Goal: Check status

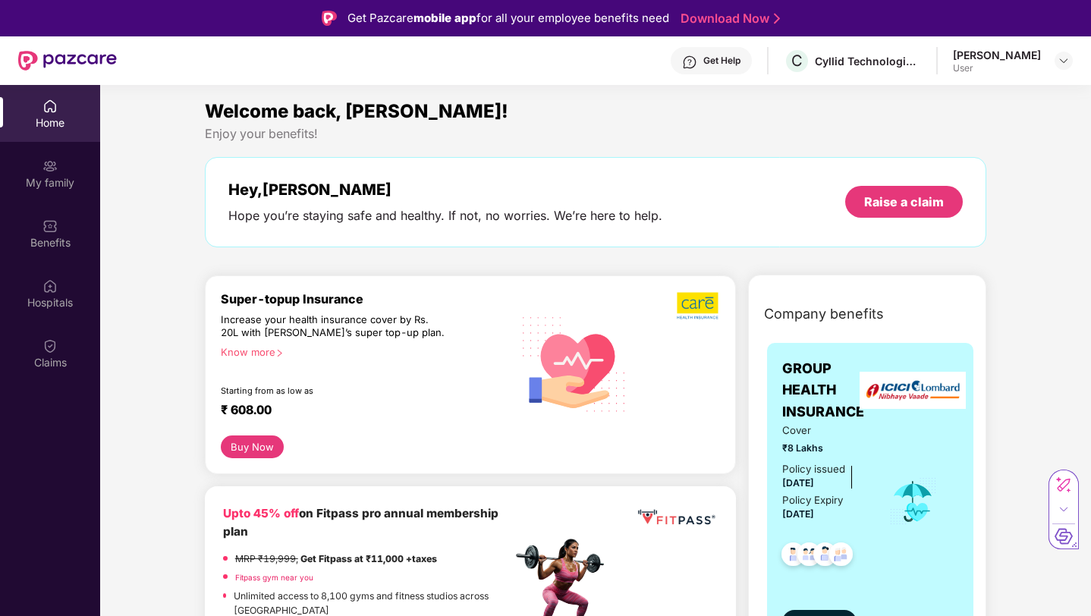
click at [45, 58] on img at bounding box center [67, 61] width 99 height 20
click at [55, 341] on img at bounding box center [49, 345] width 15 height 15
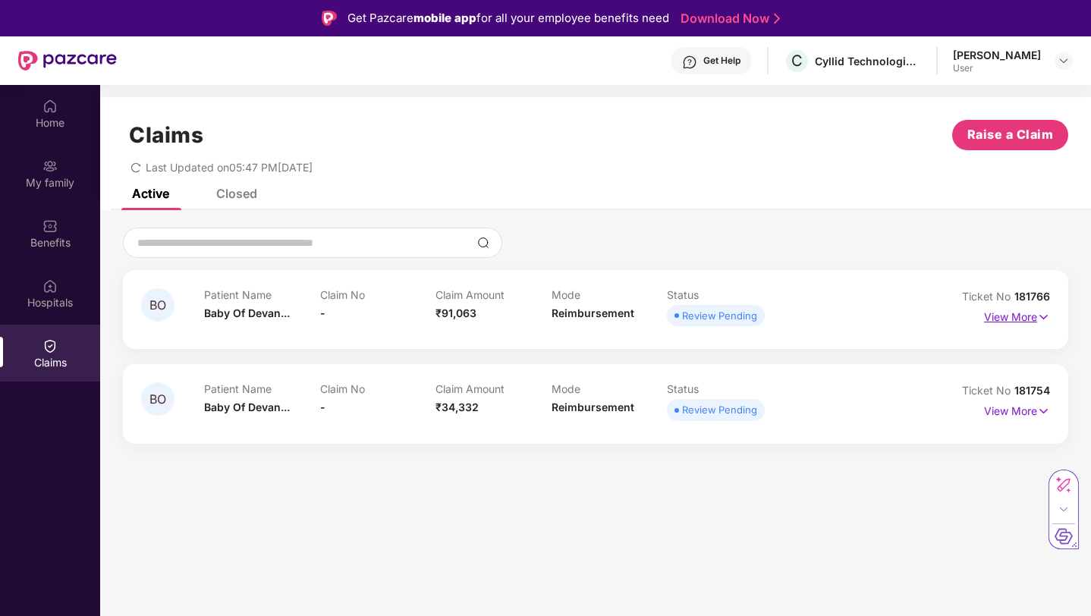
click at [1036, 316] on p "View More" at bounding box center [1017, 315] width 66 height 20
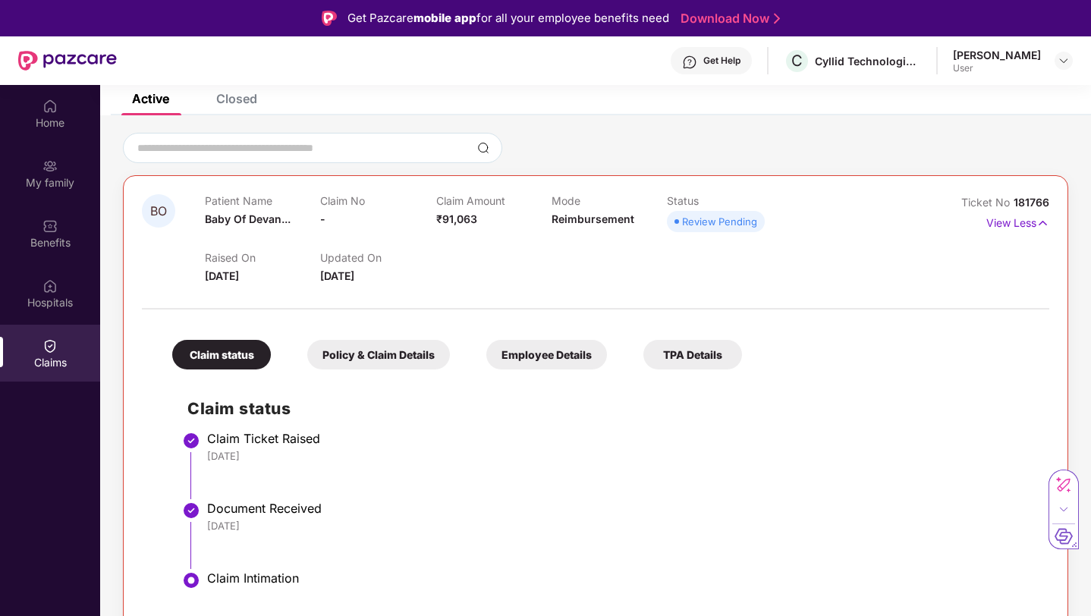
scroll to position [135, 0]
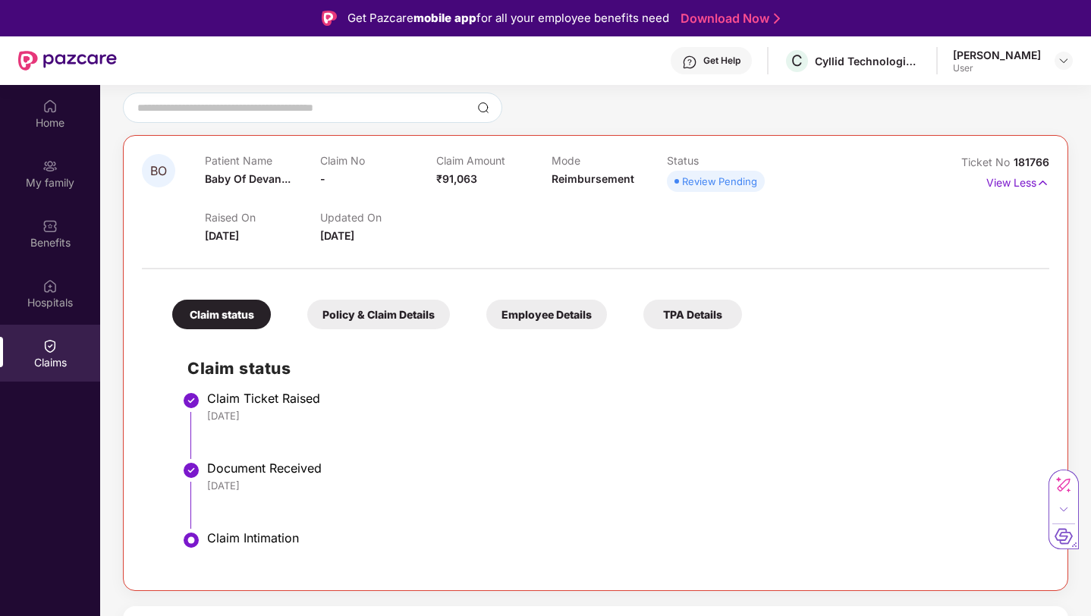
click at [219, 541] on div "Claim Intimation" at bounding box center [620, 537] width 827 height 15
click at [454, 455] on li "Claim Ticket Raised 07 Oct 2025" at bounding box center [610, 431] width 846 height 70
click at [397, 309] on div "Policy & Claim Details" at bounding box center [378, 315] width 143 height 30
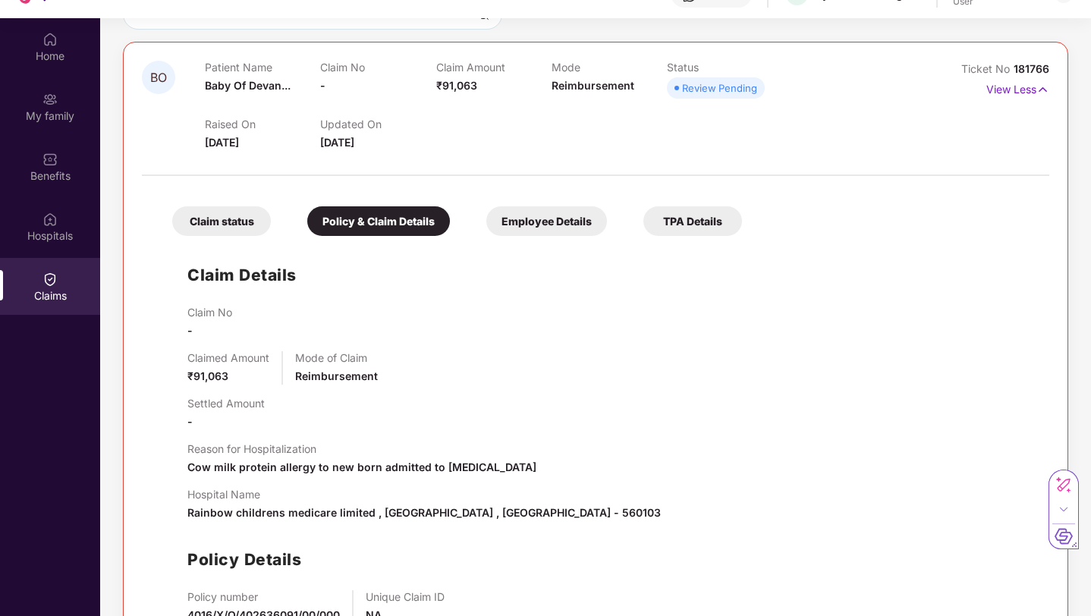
scroll to position [159, 0]
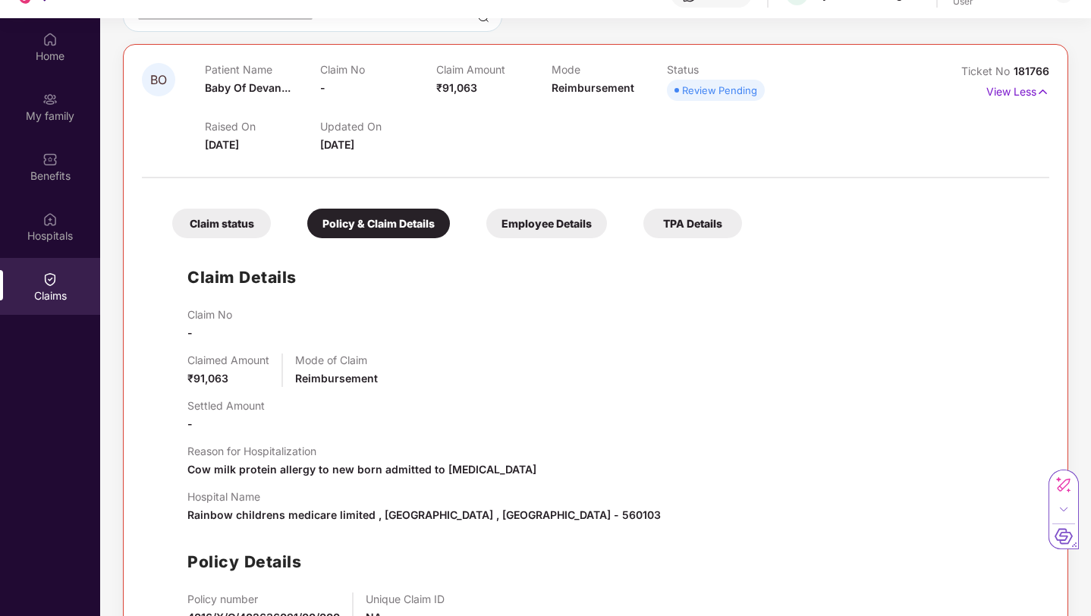
click at [512, 224] on div "Employee Details" at bounding box center [546, 224] width 121 height 30
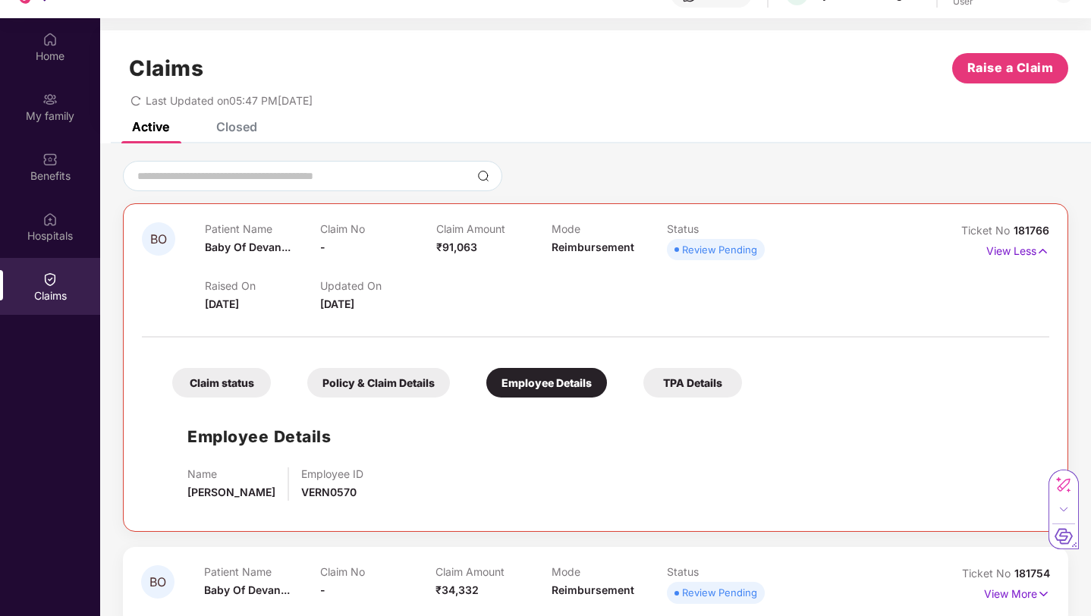
scroll to position [8, 0]
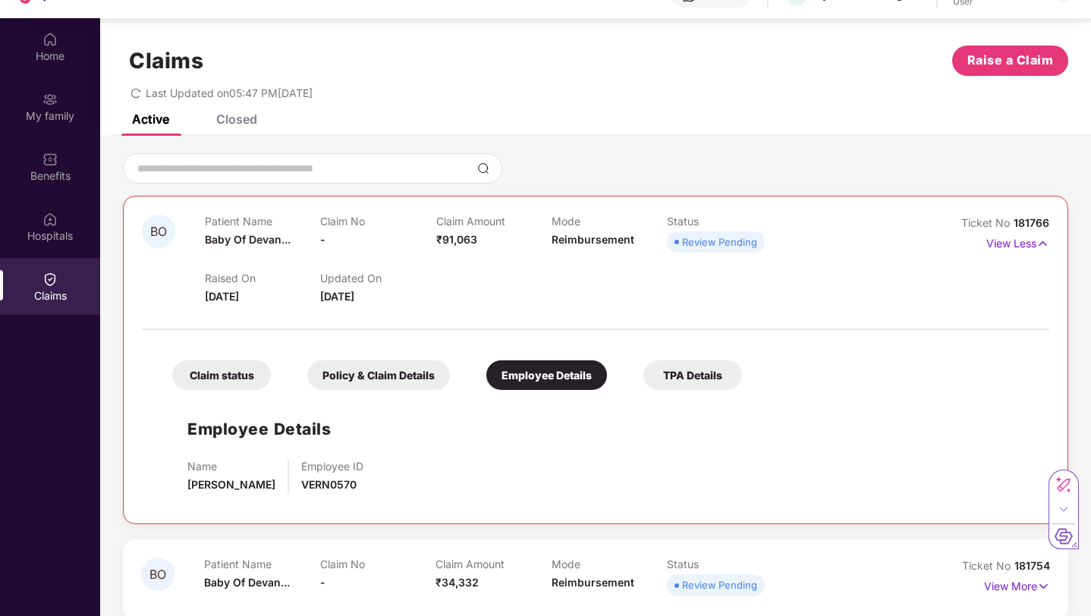
click at [692, 387] on div "TPA Details" at bounding box center [692, 375] width 99 height 30
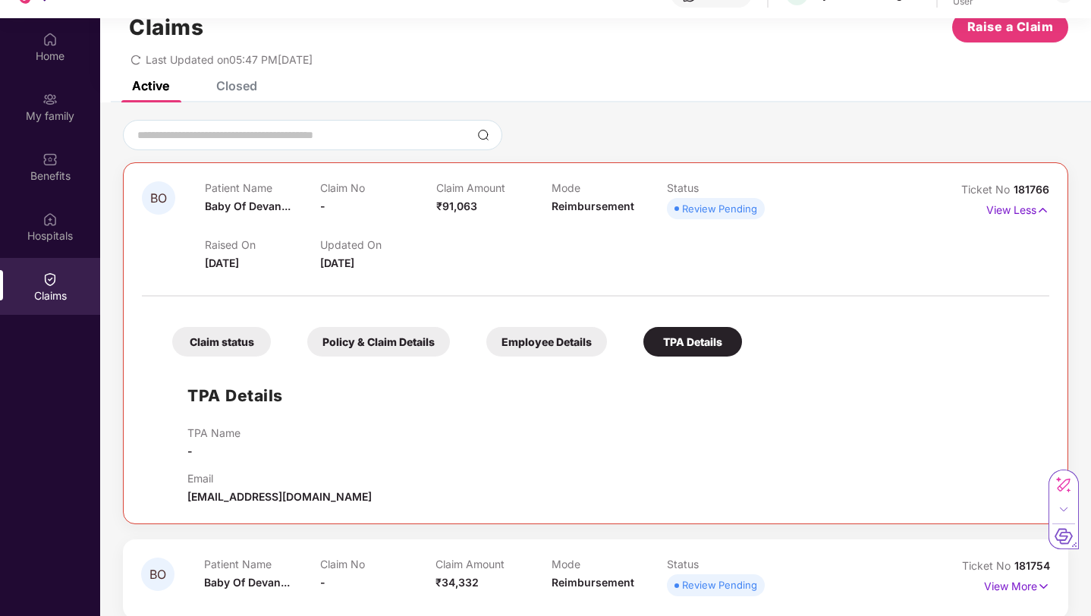
scroll to position [85, 0]
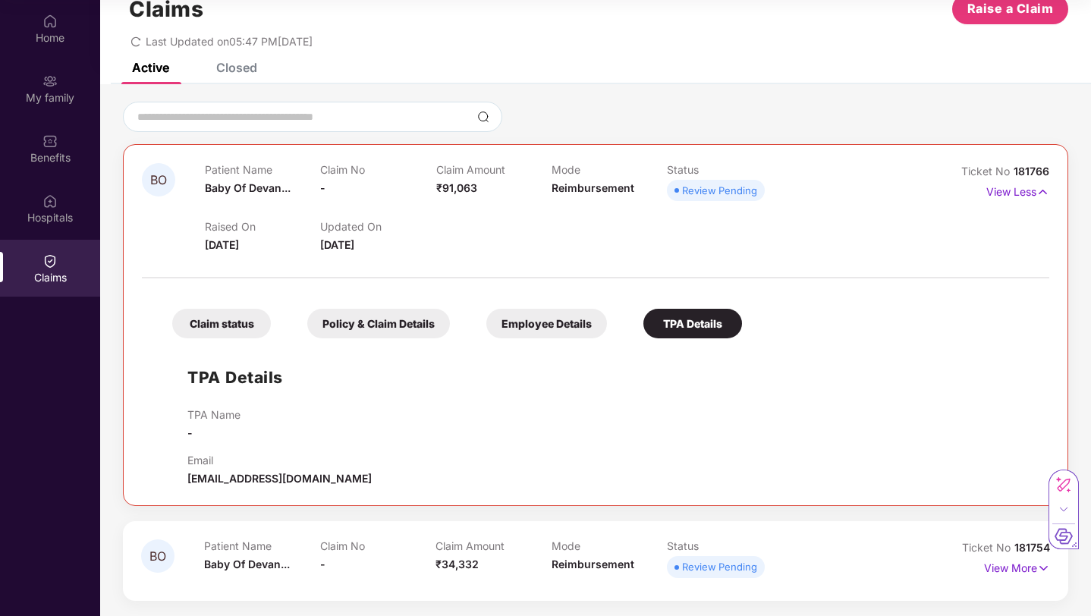
click at [714, 495] on div "BO Patient Name Baby Of Devan... Claim No - Claim Amount ₹91,063 Mode Reimburse…" at bounding box center [595, 325] width 945 height 362
click at [1019, 575] on p "View More" at bounding box center [1017, 566] width 66 height 20
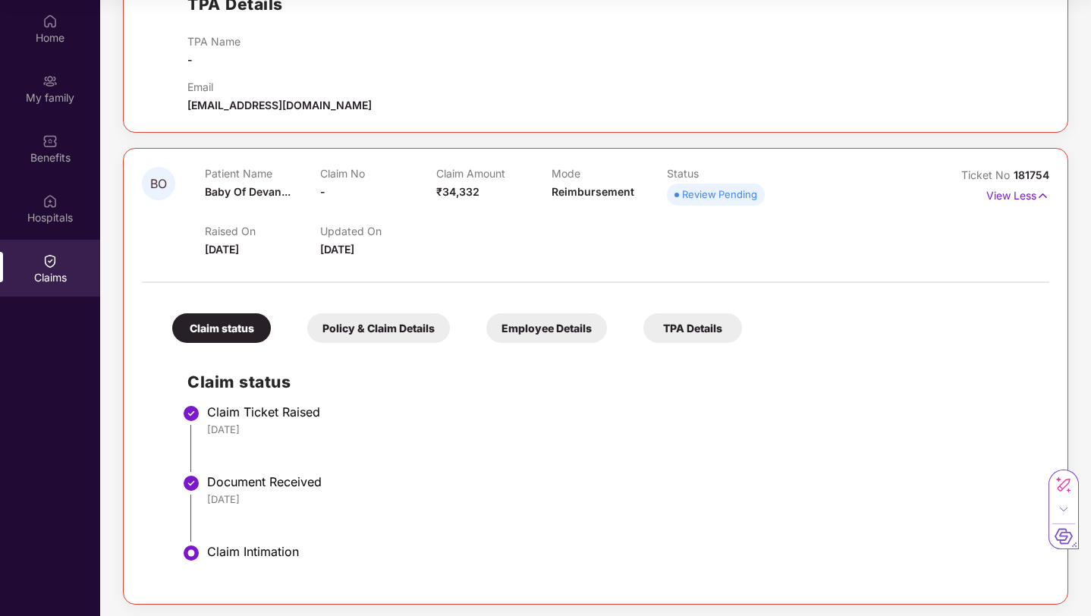
scroll to position [418, 0]
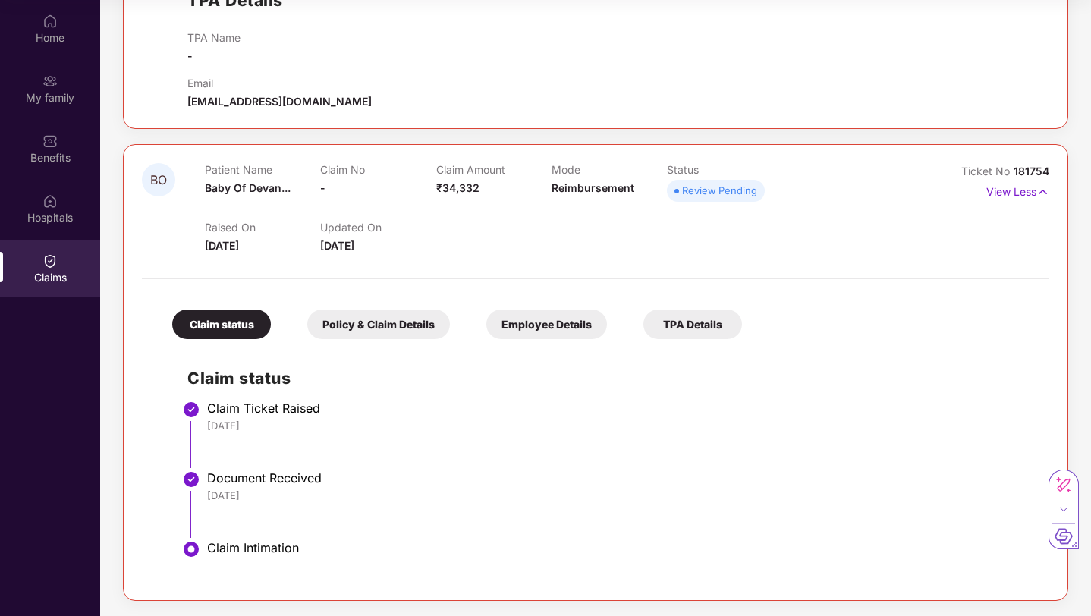
click at [567, 334] on div "Employee Details" at bounding box center [546, 324] width 121 height 30
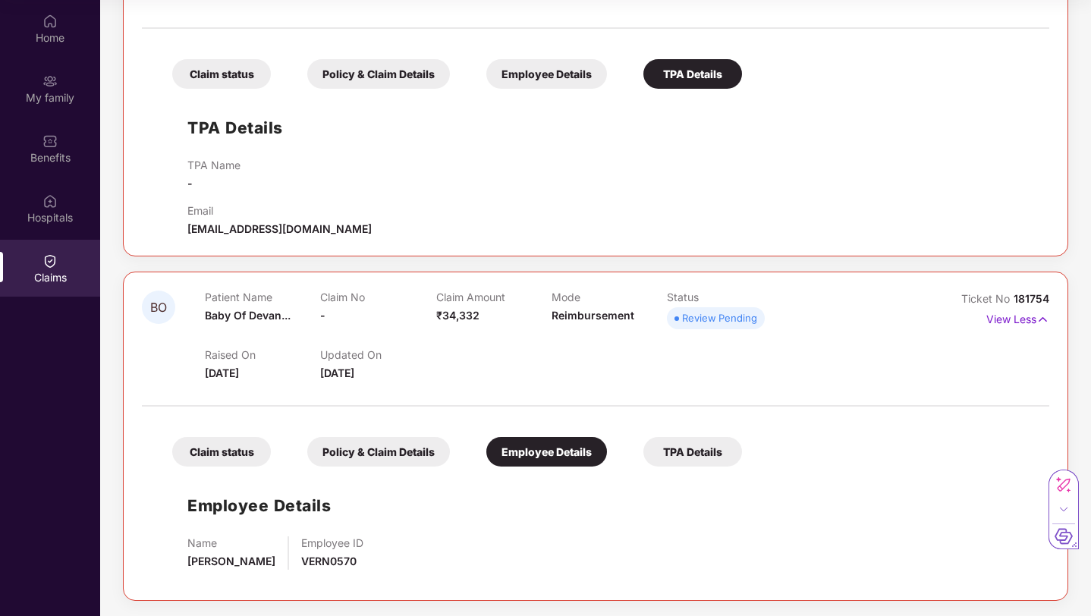
scroll to position [290, 0]
click at [658, 454] on div "TPA Details" at bounding box center [692, 452] width 99 height 30
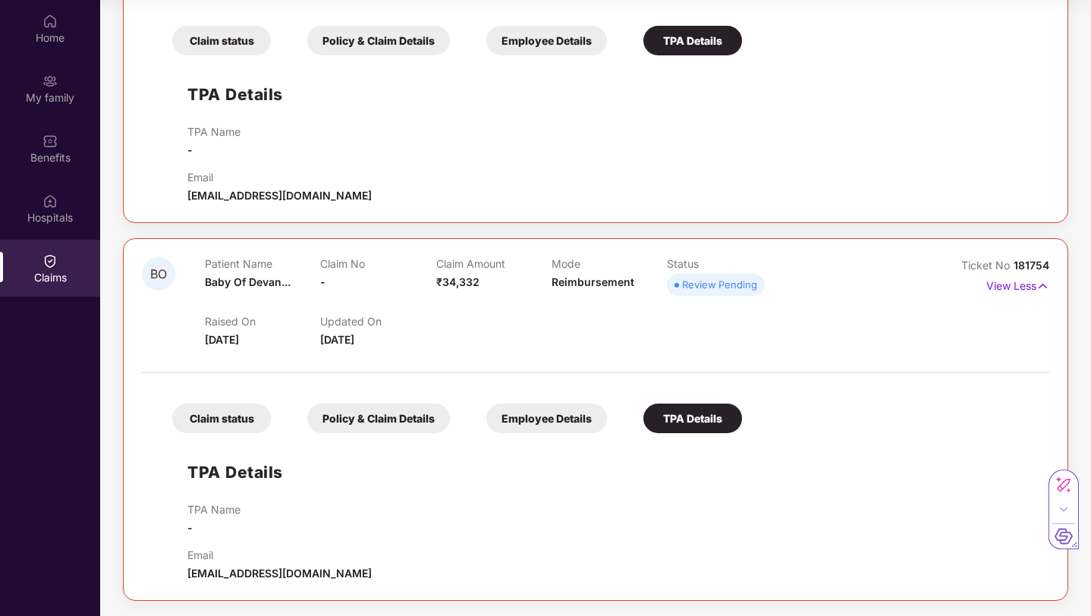
click at [389, 419] on div "Policy & Claim Details" at bounding box center [378, 418] width 143 height 30
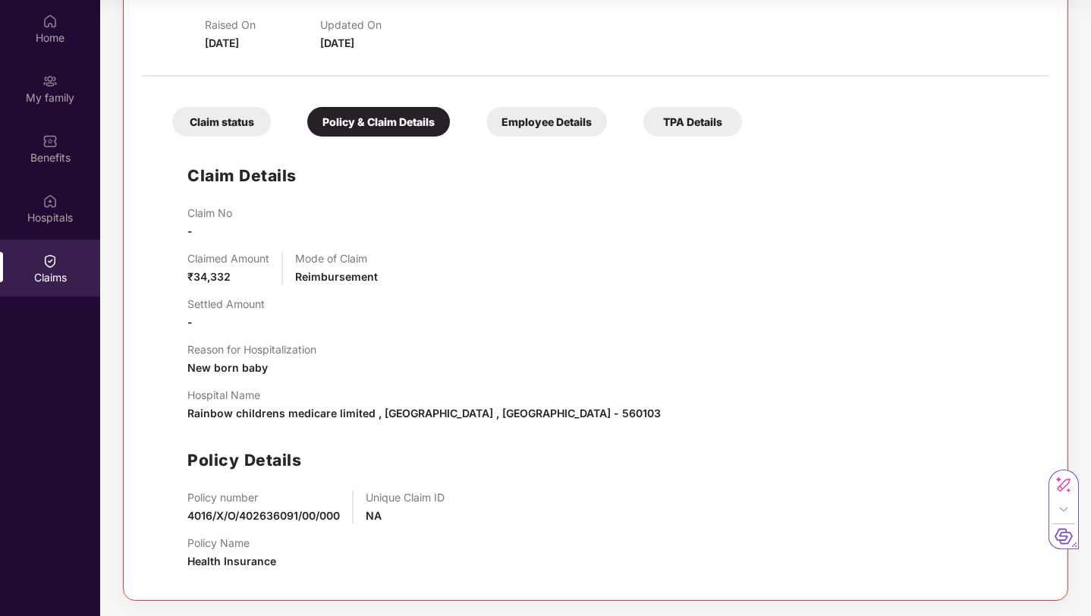
scroll to position [0, 0]
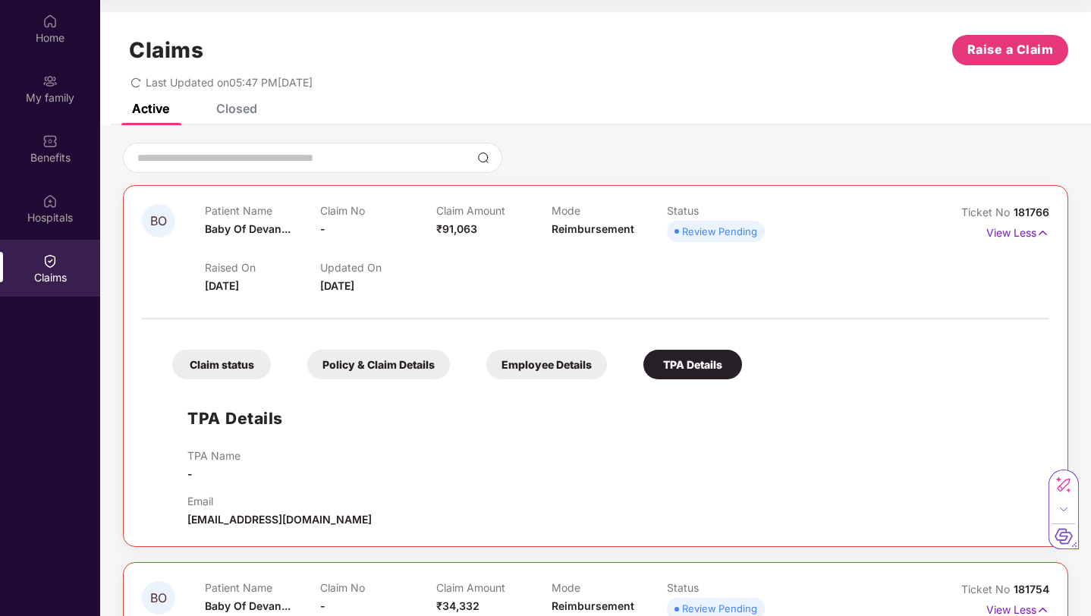
click at [130, 85] on div "Last Updated on 05:47 PM, 07 Oct 2025" at bounding box center [595, 77] width 945 height 24
click at [130, 85] on icon "redo" at bounding box center [135, 82] width 11 height 11
